Goal: Browse casually: Explore the website without a specific task or goal

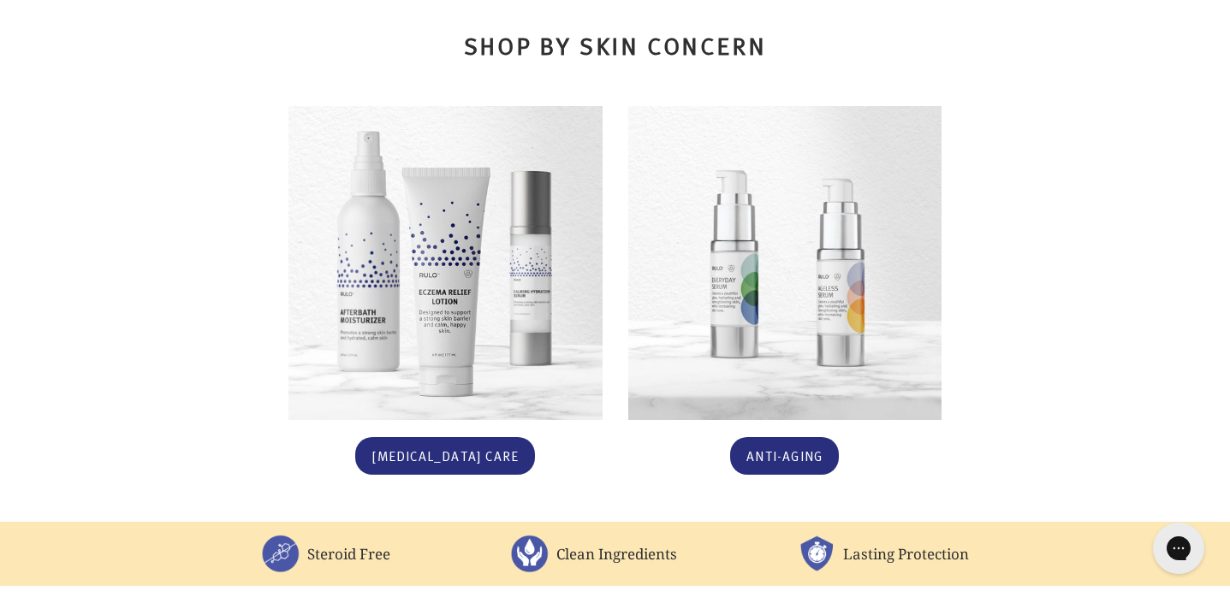
scroll to position [1003, 0]
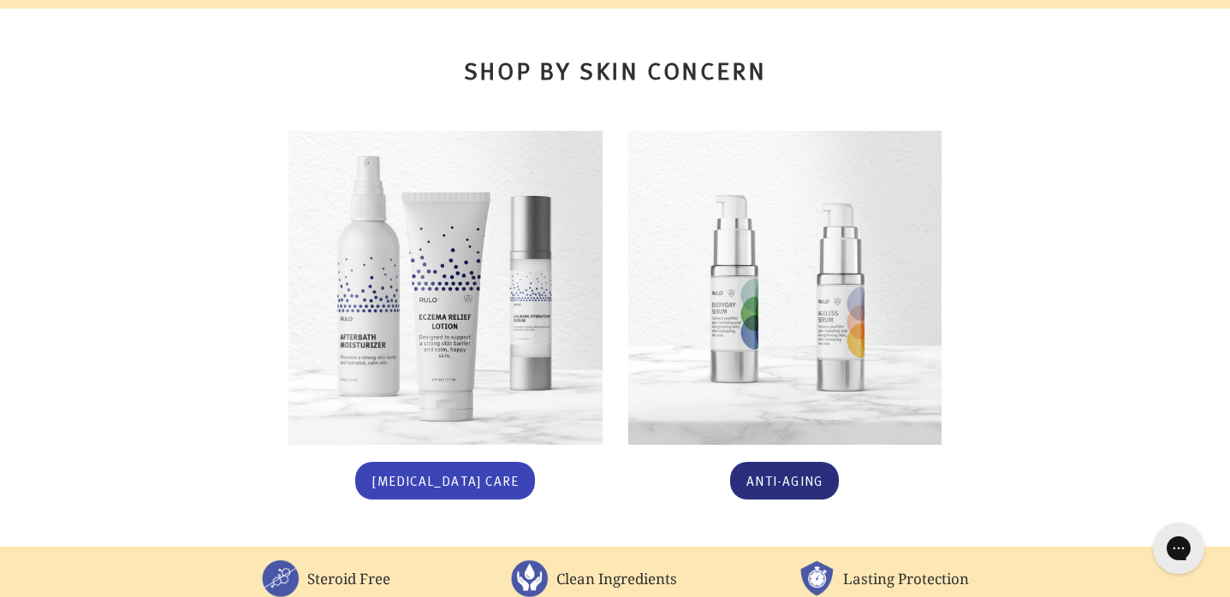
click at [461, 462] on link "[MEDICAL_DATA] Care" at bounding box center [445, 481] width 180 height 39
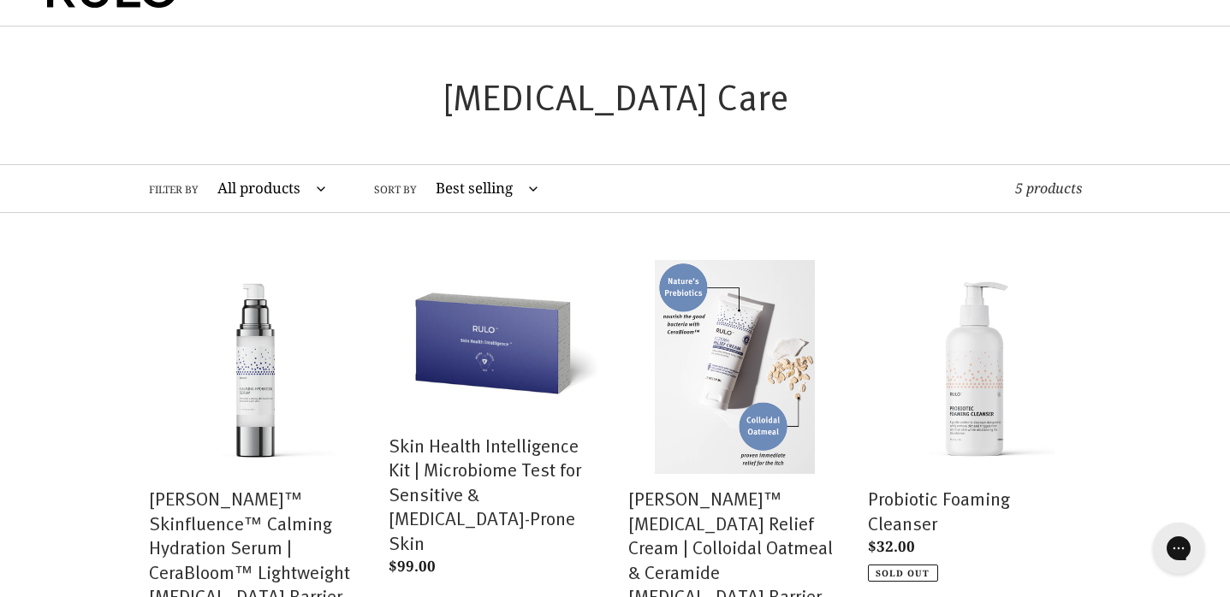
scroll to position [74, 0]
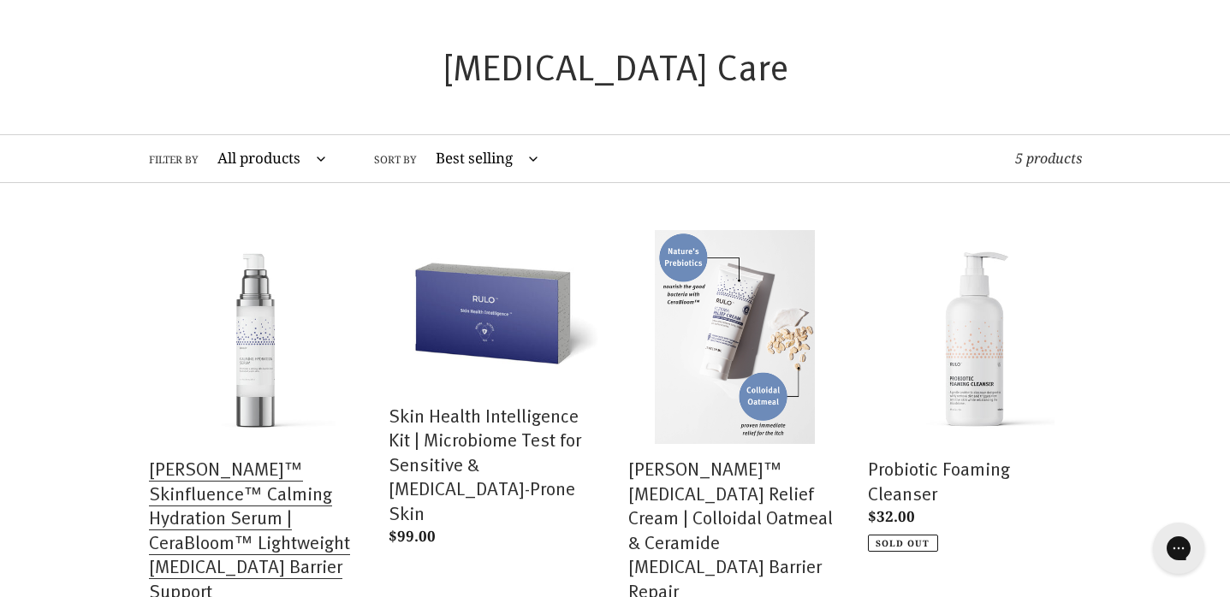
click at [228, 517] on link "[PERSON_NAME]™ Skinfluence™ Calming Hydration Serum | CeraBloom™ Lightweight [M…" at bounding box center [256, 441] width 214 height 422
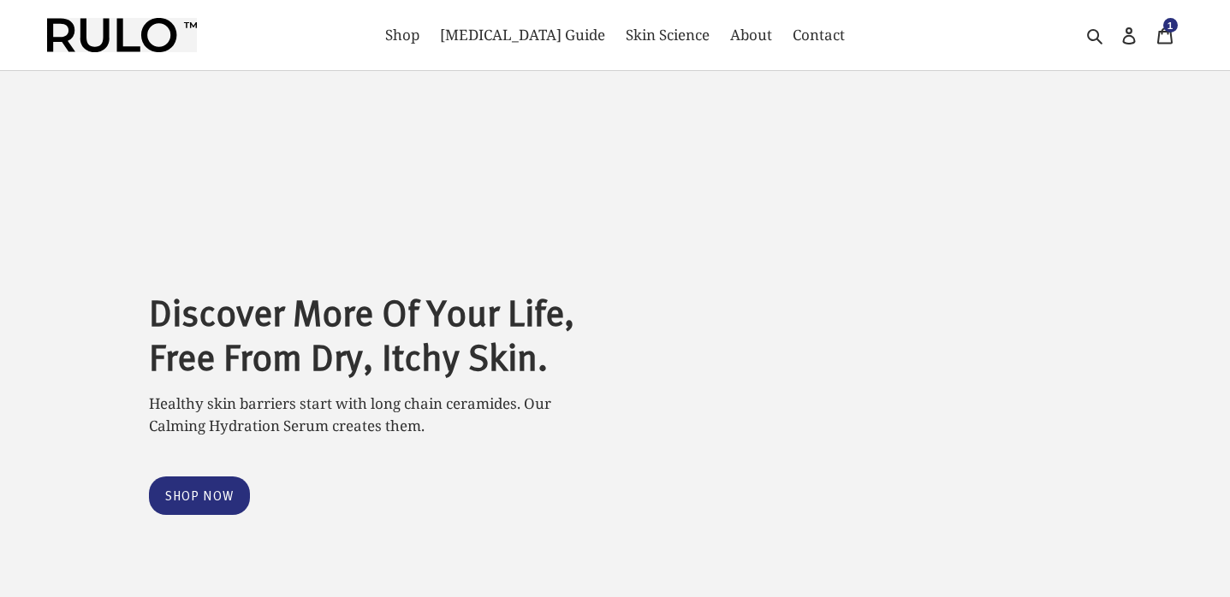
select select "most-helpful"
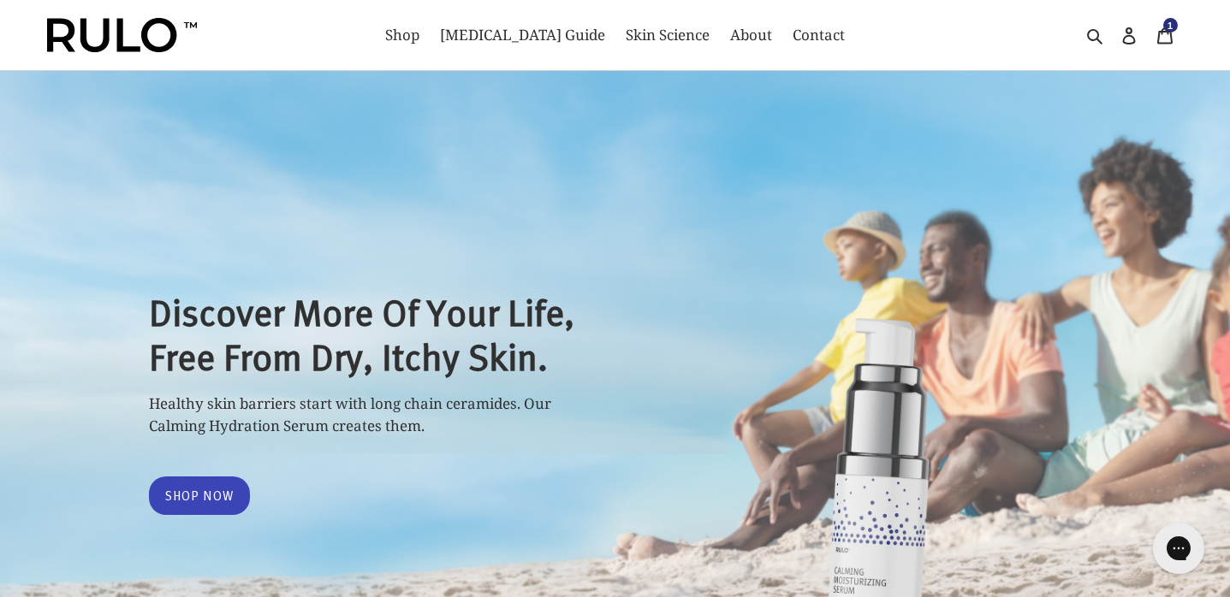
click at [204, 489] on link "Shop Now" at bounding box center [200, 496] width 102 height 39
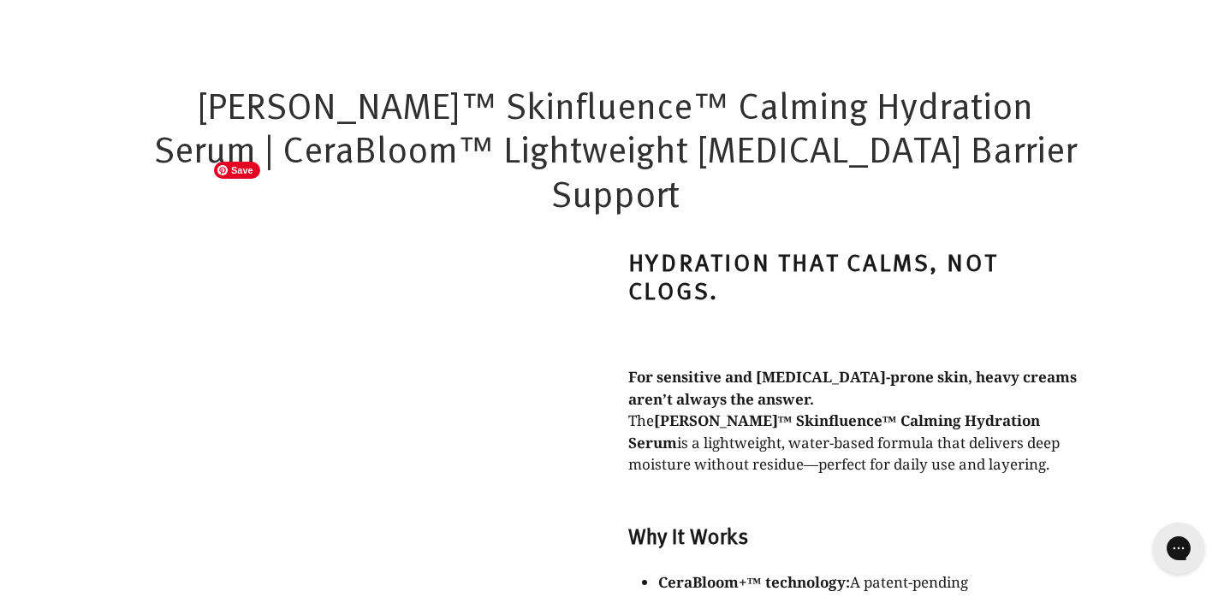
scroll to position [1034, 0]
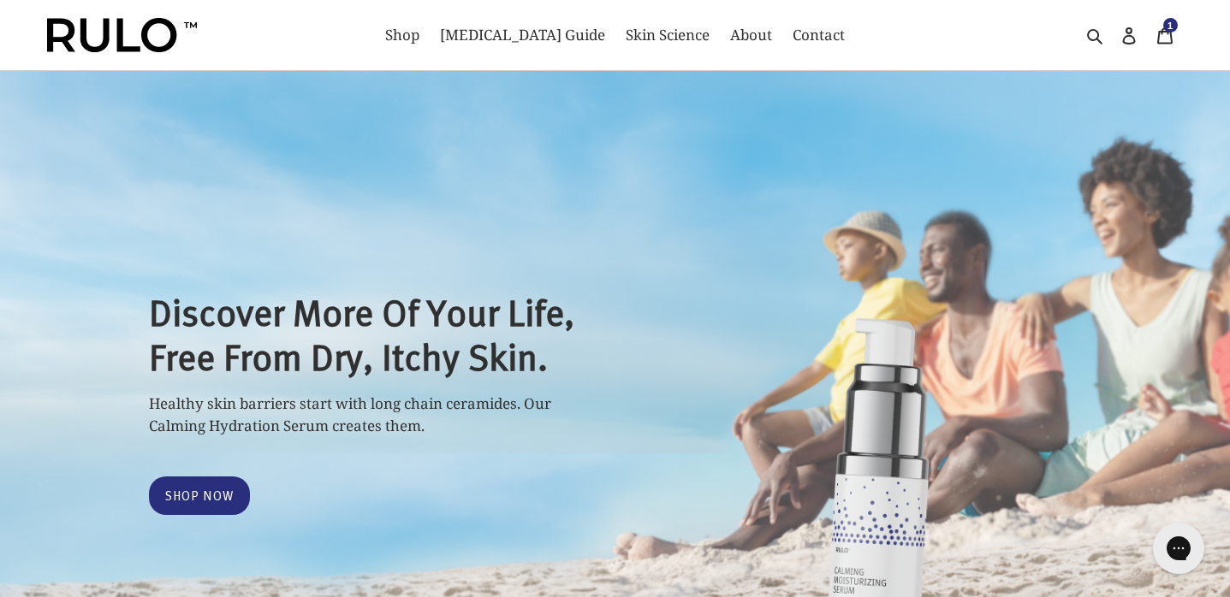
click at [0, 0] on header "Shop Eczema Guide Skin Science About Contact Search Log in Cart 1 item" at bounding box center [615, 35] width 1230 height 71
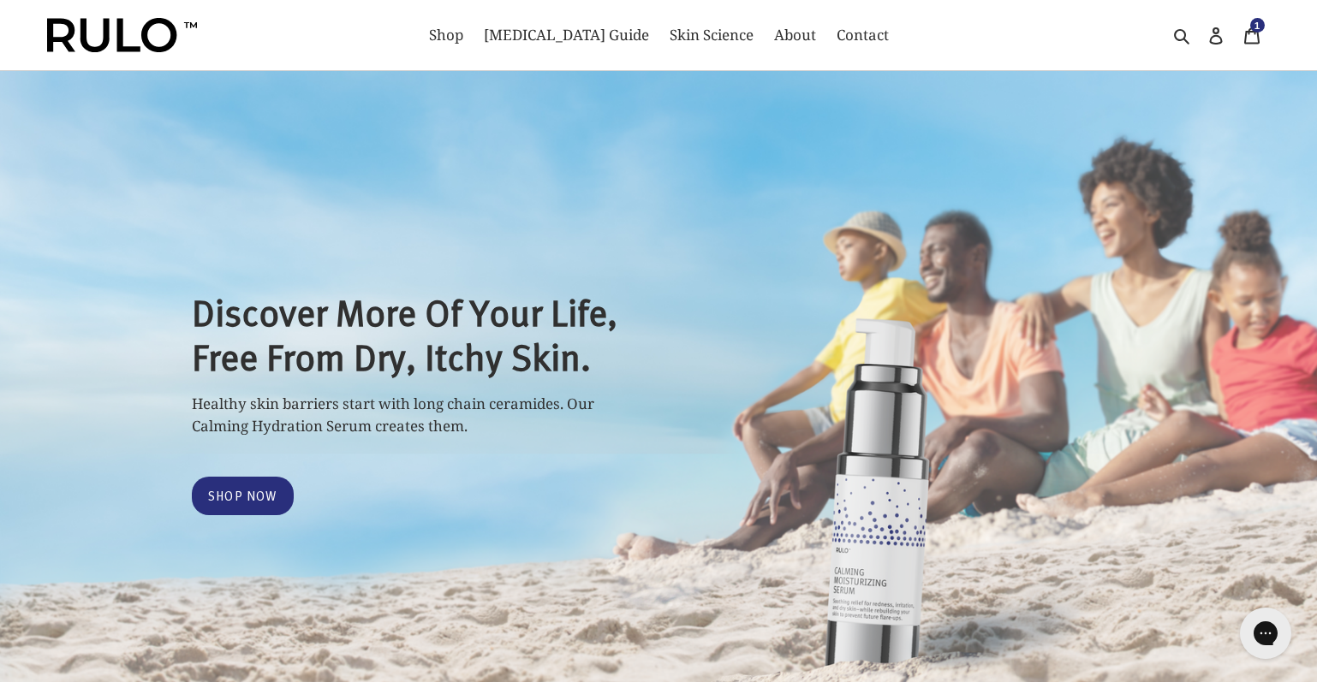
click at [0, 0] on header "Shop Eczema Guide Skin Science About Contact Search Log in Cart 1 item" at bounding box center [658, 35] width 1317 height 71
click at [463, 29] on span "Shop" at bounding box center [446, 35] width 34 height 21
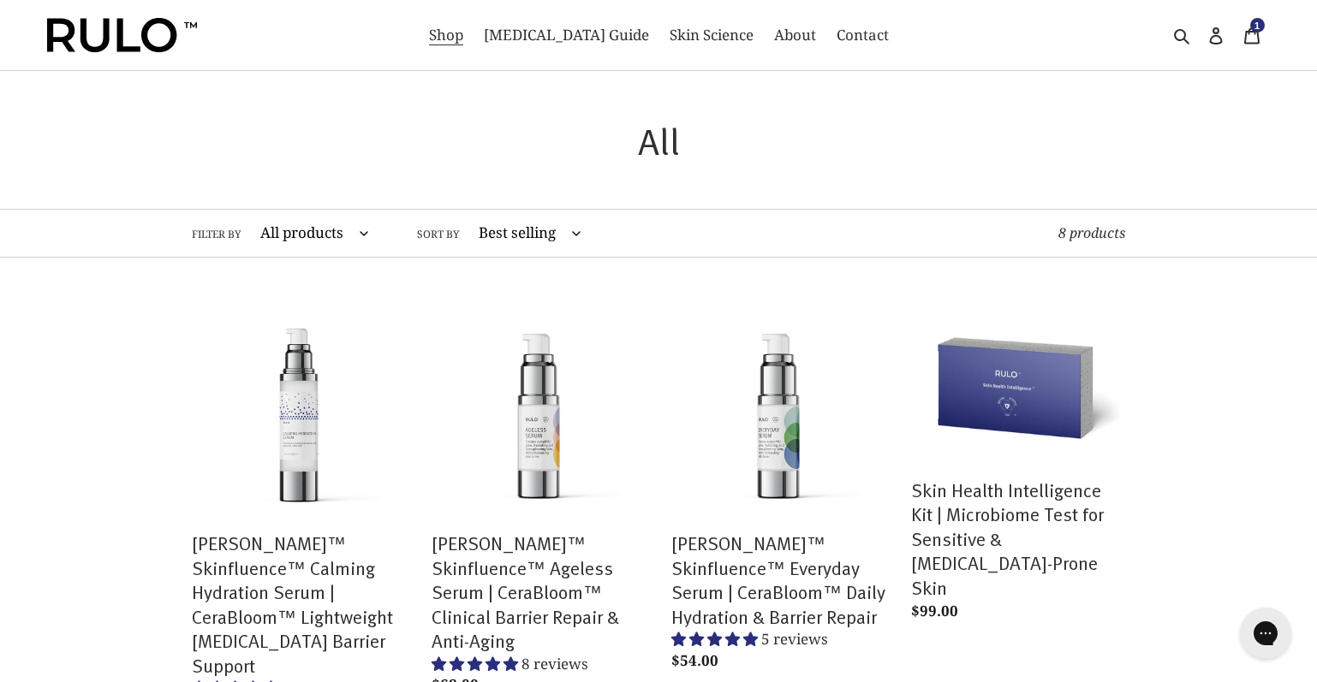
click at [136, 33] on img at bounding box center [122, 35] width 150 height 34
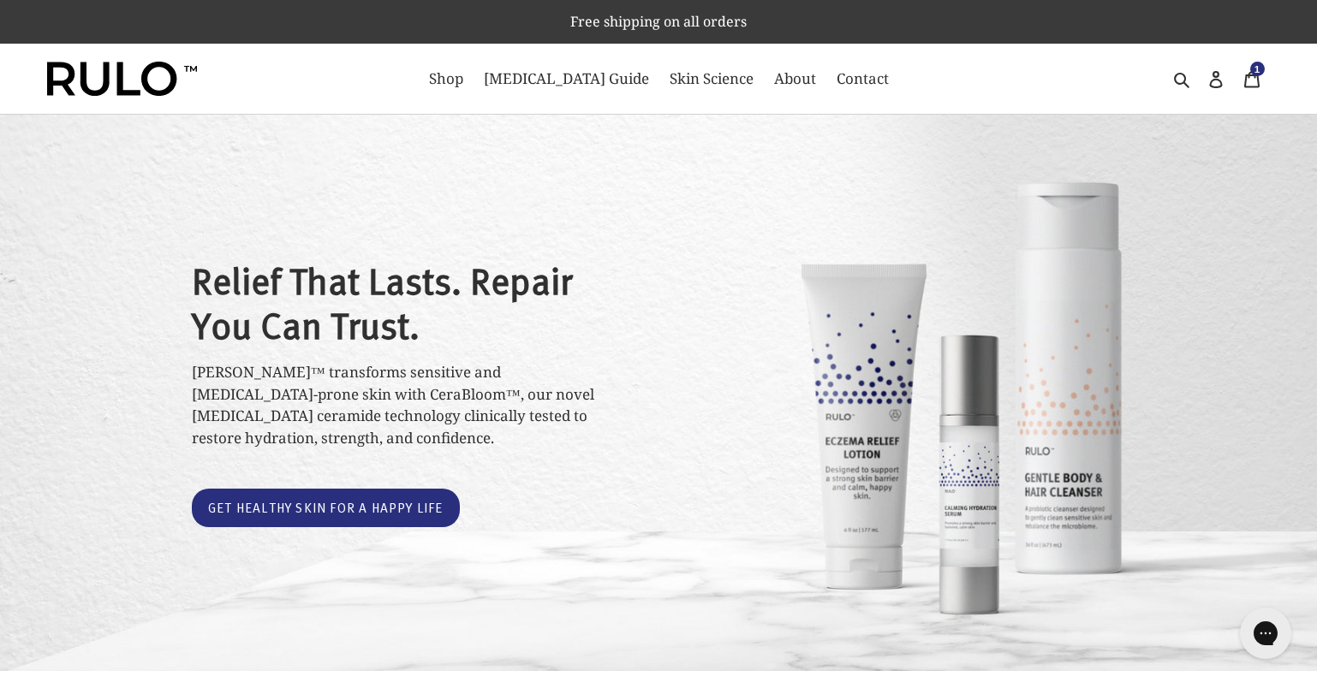
click at [0, 0] on div "Free shipping on all orders Shop Eczema Guide Skin Science About Contact Search…" at bounding box center [658, 57] width 1317 height 115
click at [0, 0] on div "Free shipping on all orders Shop [MEDICAL_DATA] Guide Skin Science About Contac…" at bounding box center [658, 57] width 1317 height 115
click at [463, 76] on span "Shop" at bounding box center [446, 78] width 34 height 21
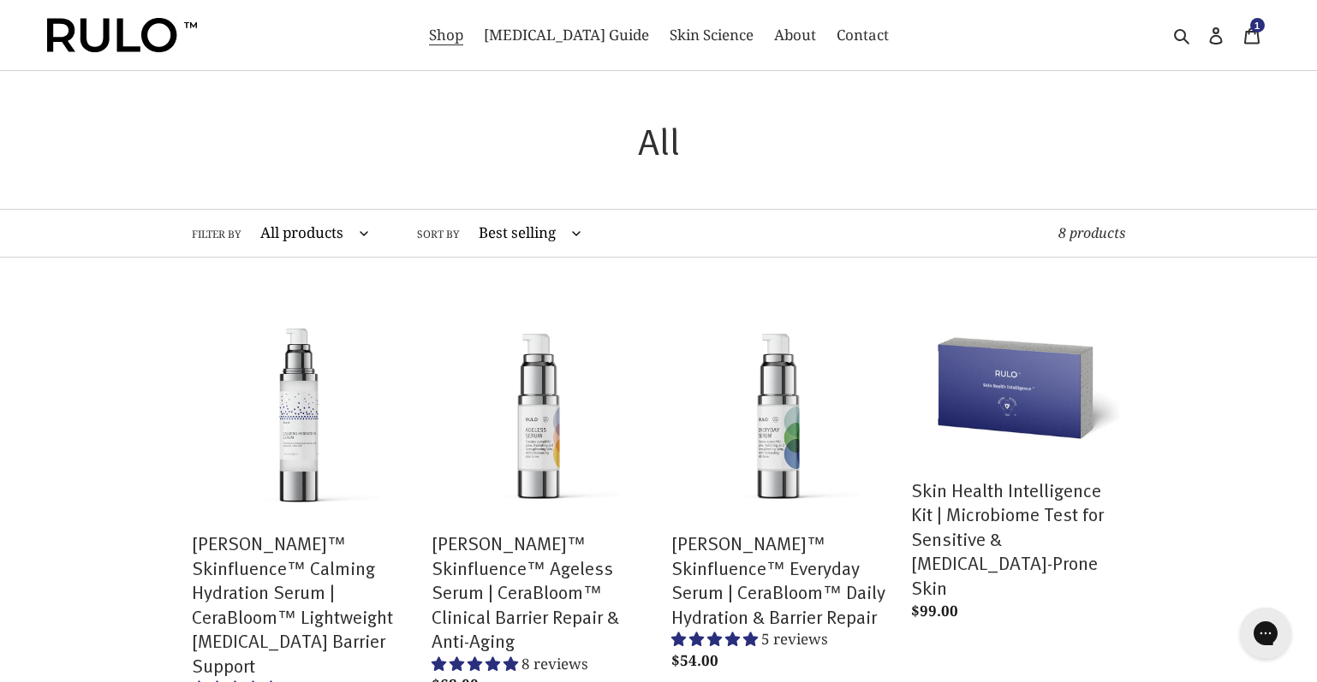
click at [0, 0] on header "Shop Eczema Guide Skin Science About Contact Search Log in Cart 1 item" at bounding box center [658, 35] width 1317 height 71
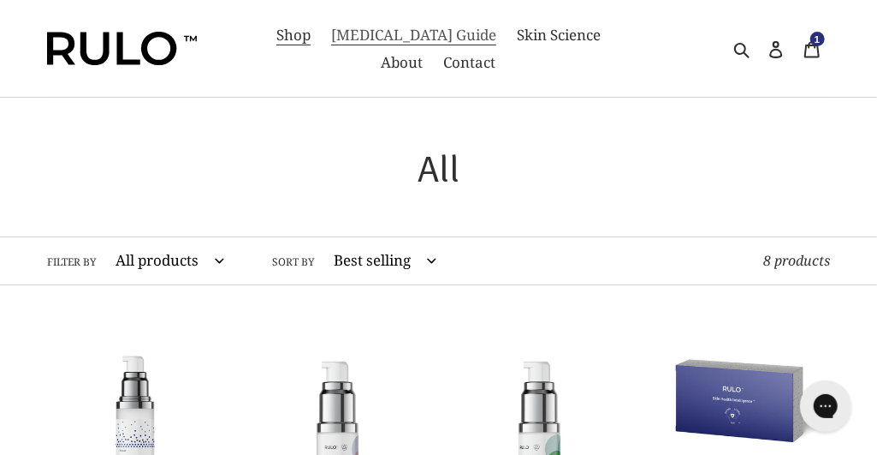
click at [426, 38] on span "[MEDICAL_DATA] Guide" at bounding box center [413, 35] width 165 height 21
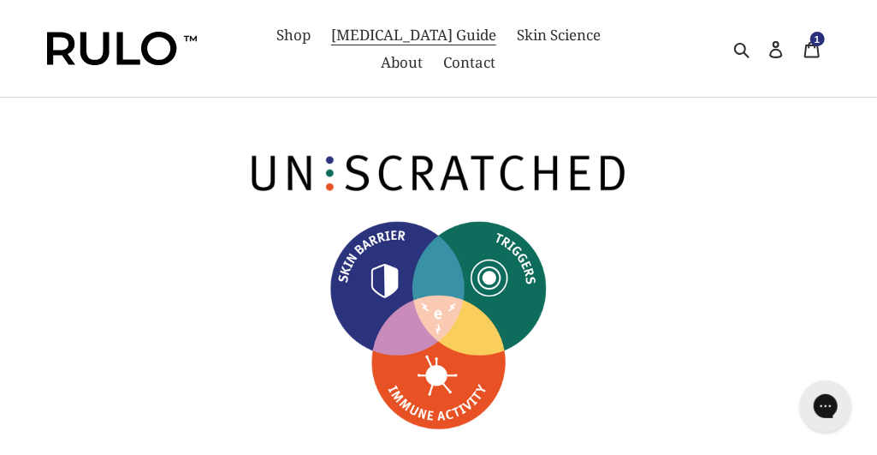
click at [517, 40] on span "Skin Science" at bounding box center [559, 35] width 84 height 21
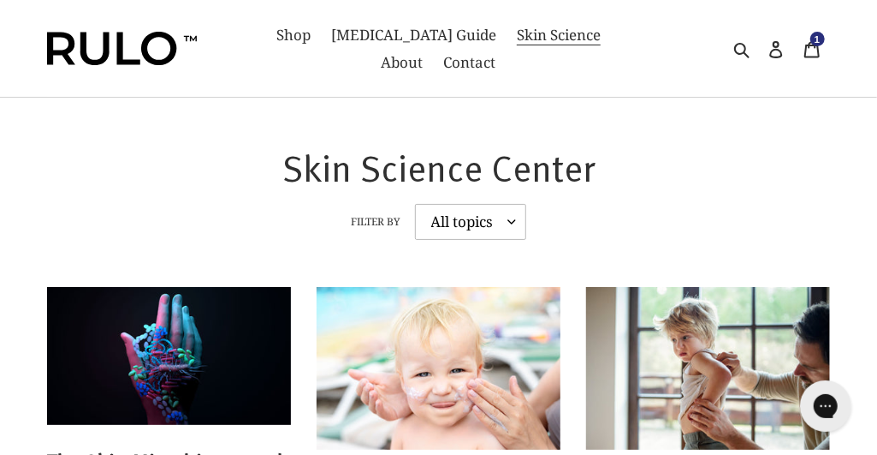
click at [448, 58] on span "Contact" at bounding box center [470, 62] width 52 height 21
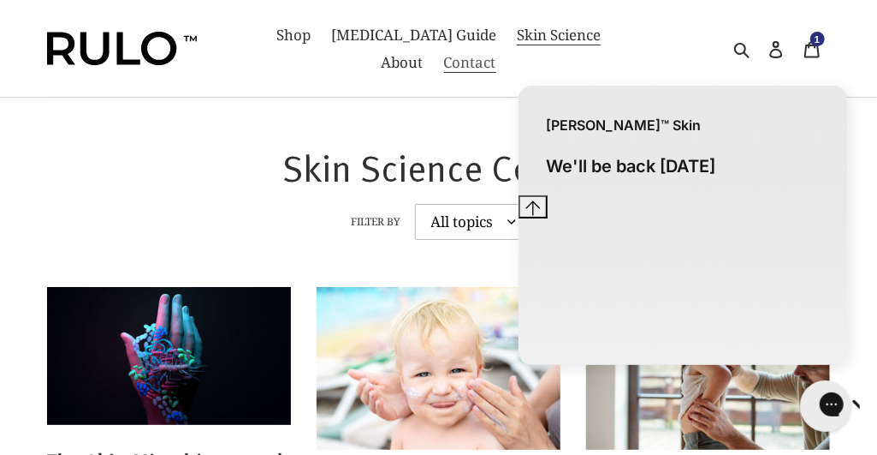
click at [444, 64] on span "Contact" at bounding box center [470, 62] width 52 height 21
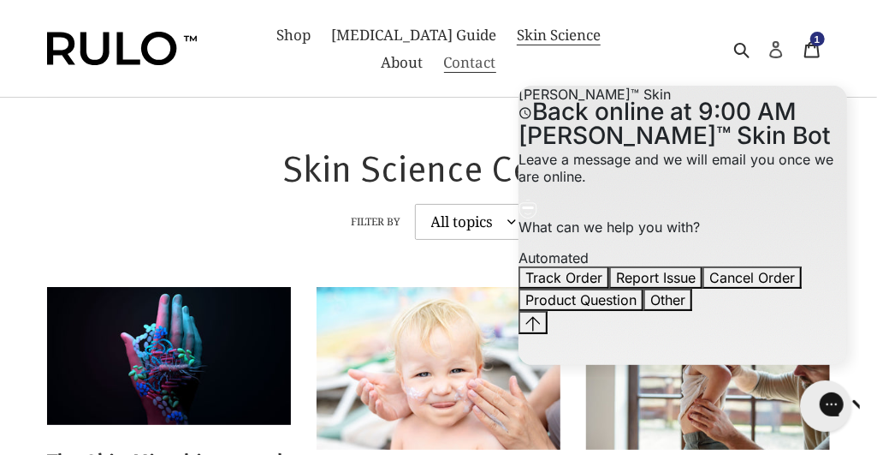
scroll to position [129, 0]
click at [309, 39] on span "Shop" at bounding box center [293, 35] width 34 height 21
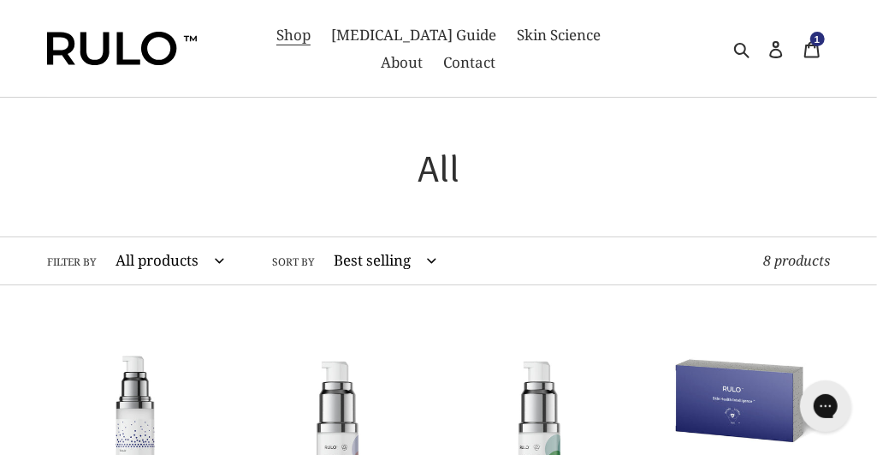
click at [166, 40] on img at bounding box center [122, 49] width 150 height 34
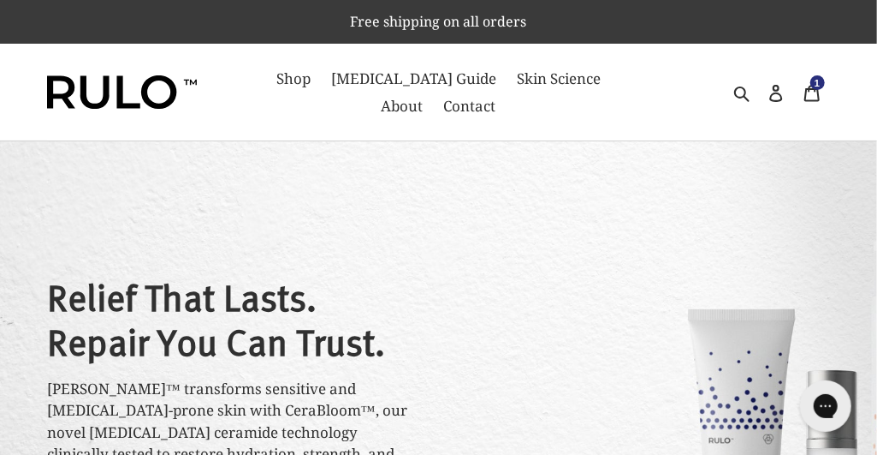
click at [0, 0] on div "Free shipping on all orders Shop Eczema Guide Skin Science About Contact Search…" at bounding box center [438, 70] width 877 height 141
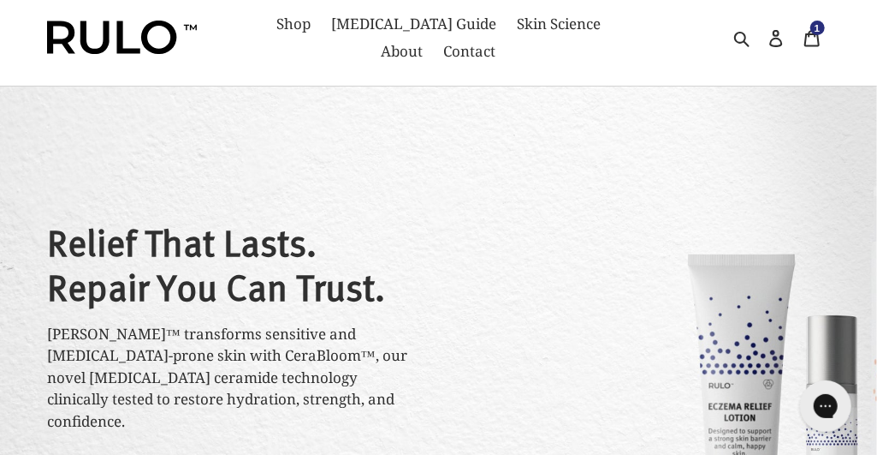
scroll to position [15, 0]
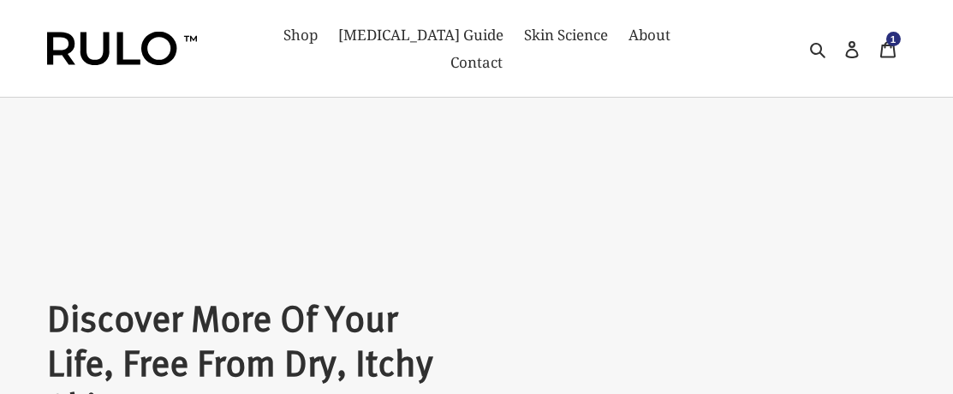
select select "most-helpful"
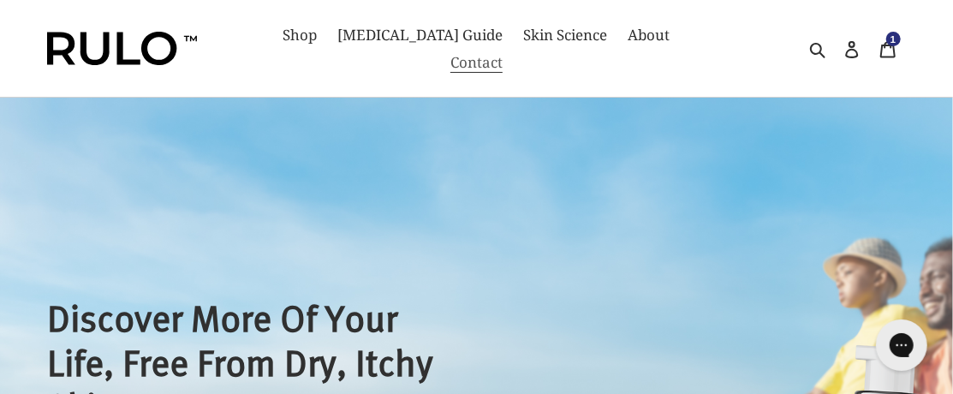
scroll to position [7, 0]
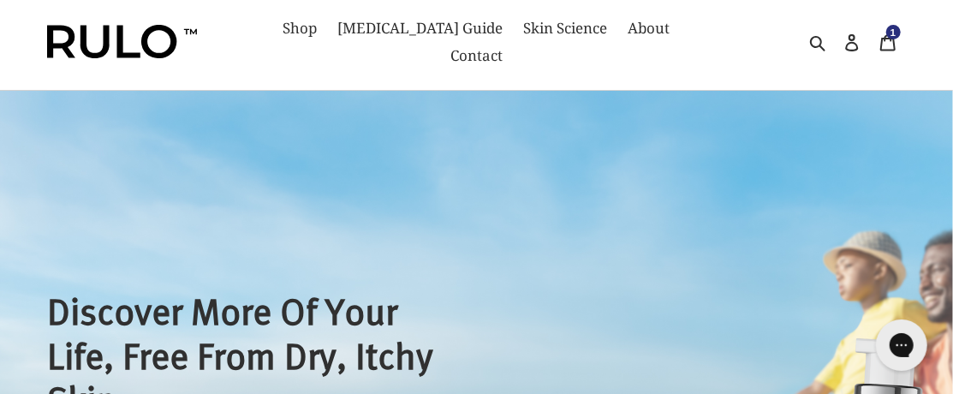
click at [145, 34] on img at bounding box center [122, 42] width 150 height 34
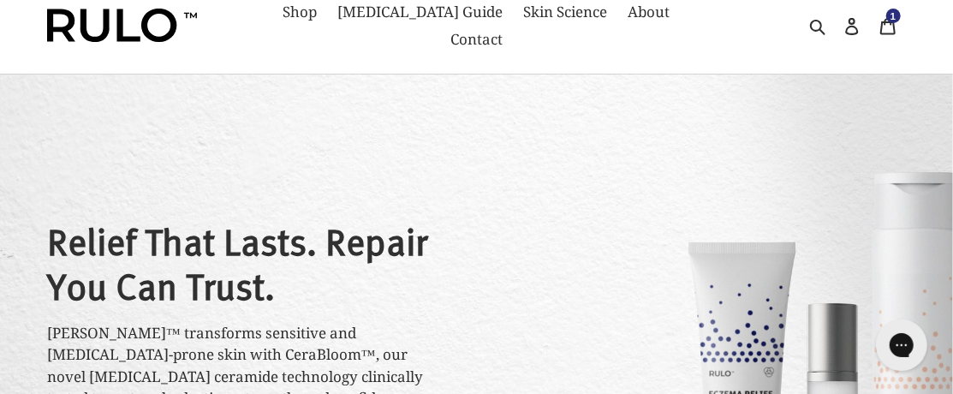
scroll to position [63, 0]
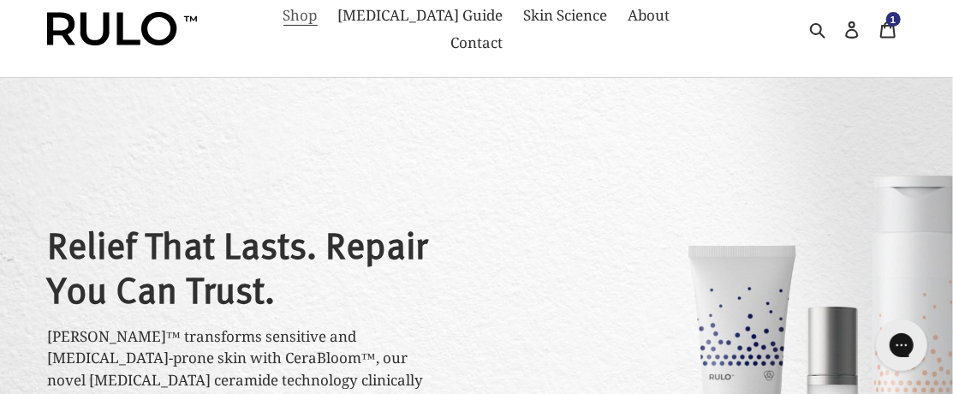
click at [296, 18] on span "Shop" at bounding box center [300, 15] width 34 height 21
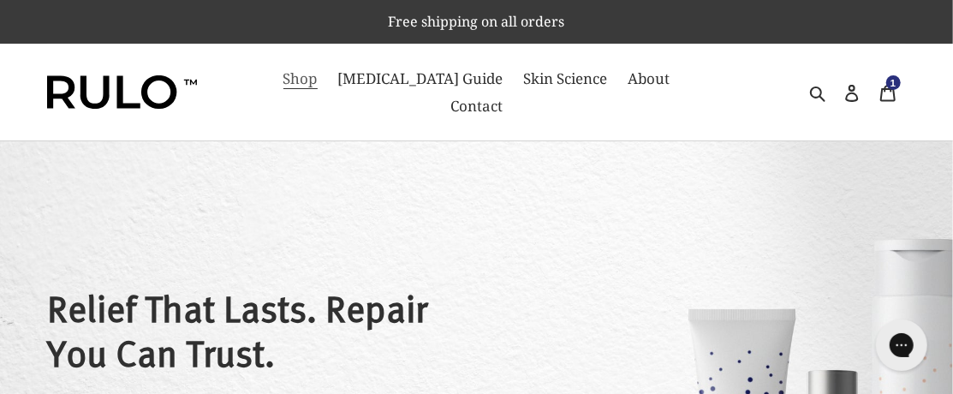
click at [294, 82] on span "Shop" at bounding box center [300, 78] width 34 height 21
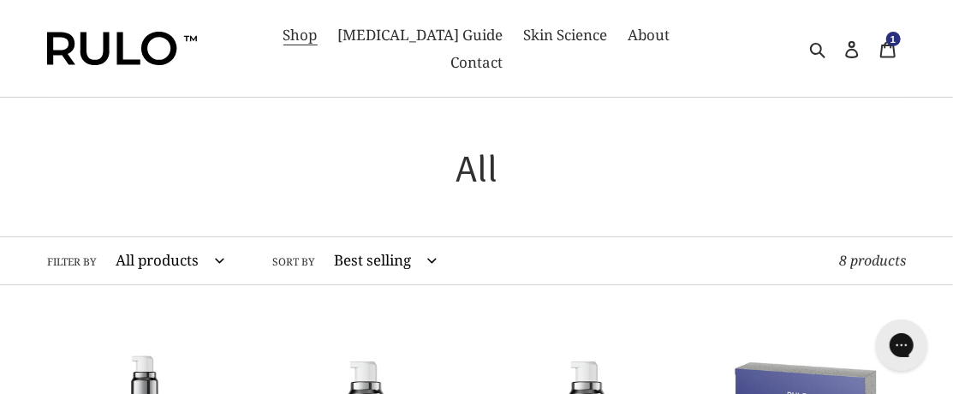
click at [486, 146] on h1 "Collection: All" at bounding box center [476, 167] width 859 height 45
click at [498, 145] on h1 "Collection: All" at bounding box center [476, 167] width 859 height 45
